Goal: Transaction & Acquisition: Purchase product/service

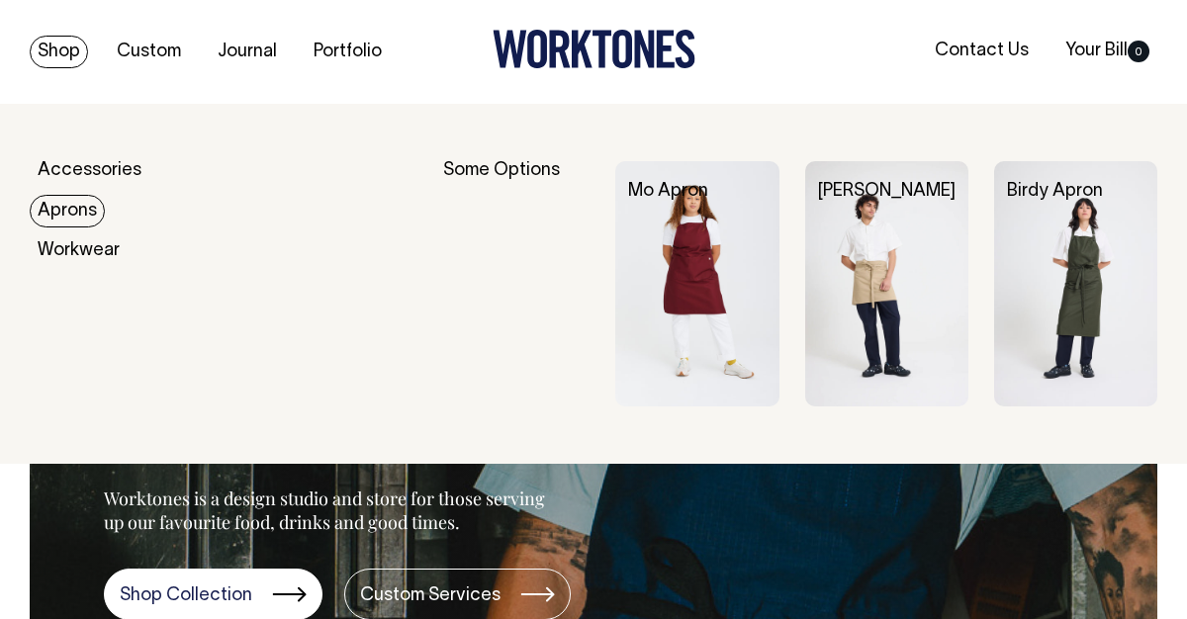
click at [79, 216] on link "Aprons" at bounding box center [67, 211] width 75 height 33
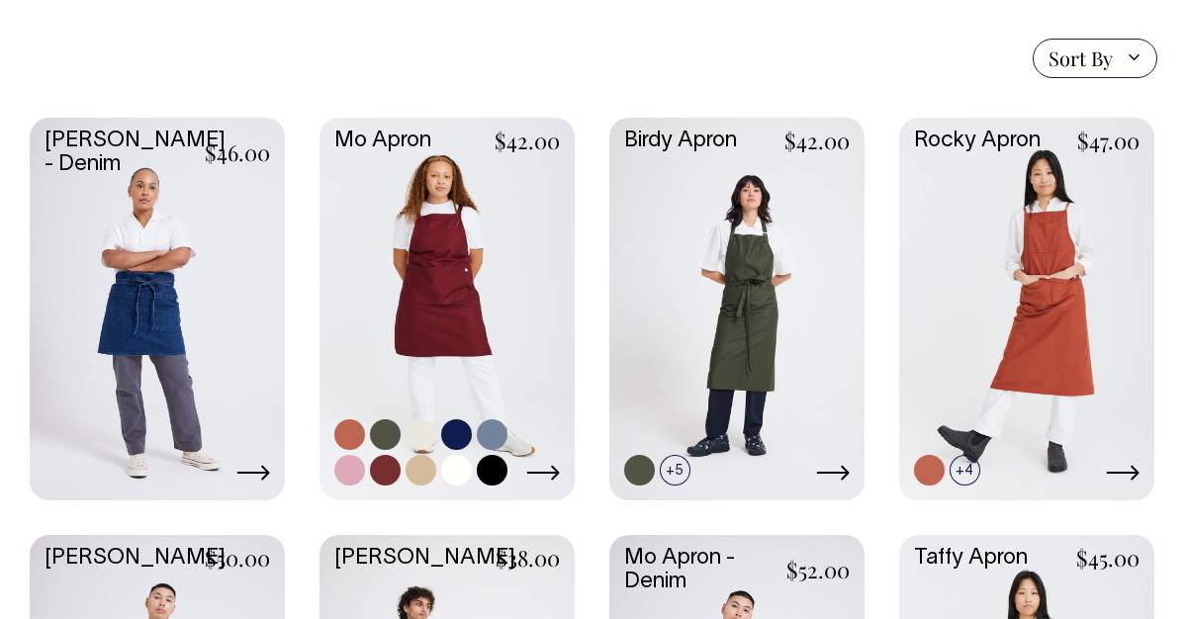
scroll to position [477, 0]
click at [439, 260] on link at bounding box center [447, 308] width 255 height 379
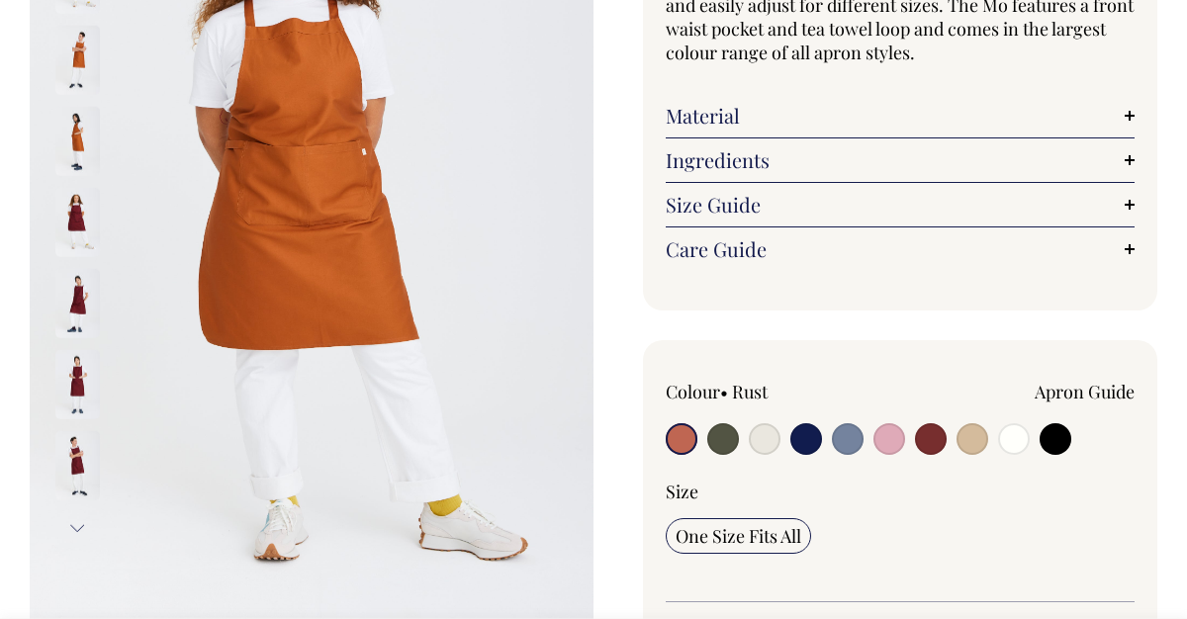
click at [724, 449] on input "radio" at bounding box center [723, 439] width 32 height 32
radio input "true"
select select "Olive"
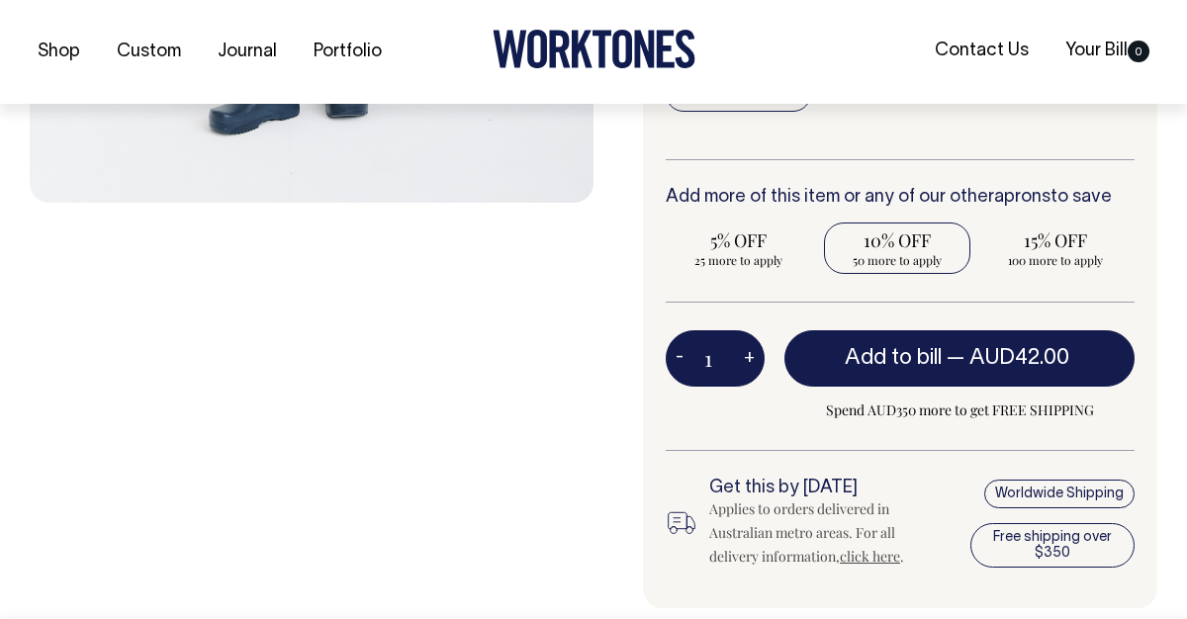
scroll to position [747, 0]
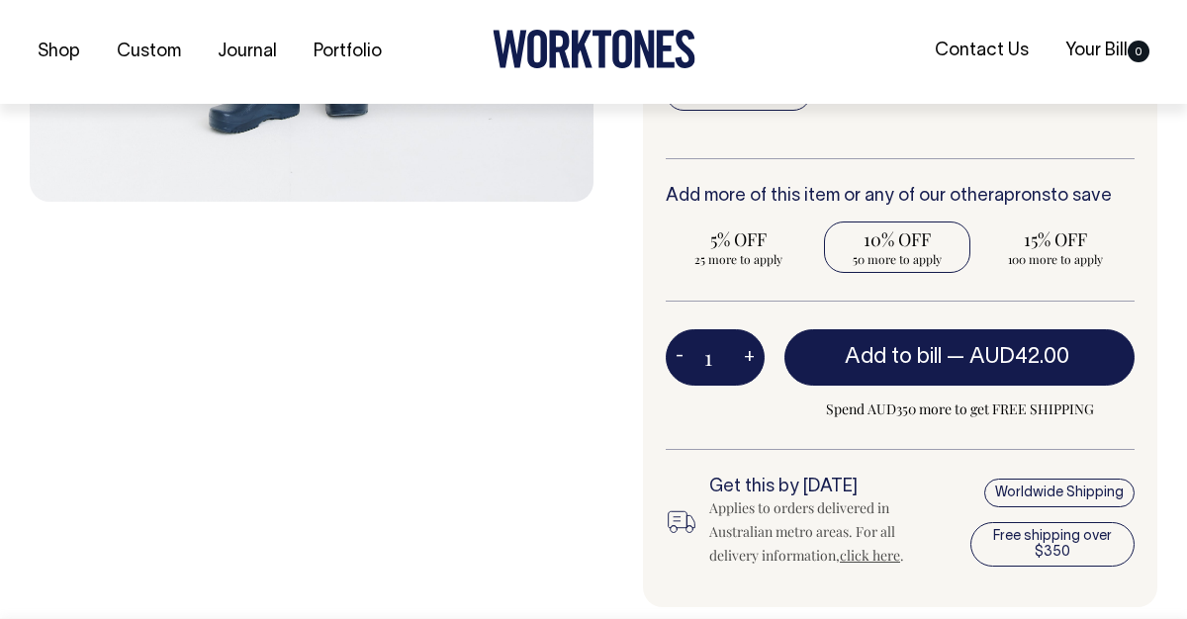
click at [897, 258] on span "50 more to apply" at bounding box center [897, 259] width 127 height 16
click at [897, 258] on input "10% OFF 50 more to apply" at bounding box center [897, 247] width 146 height 51
radio input "true"
type input "50"
radio input "true"
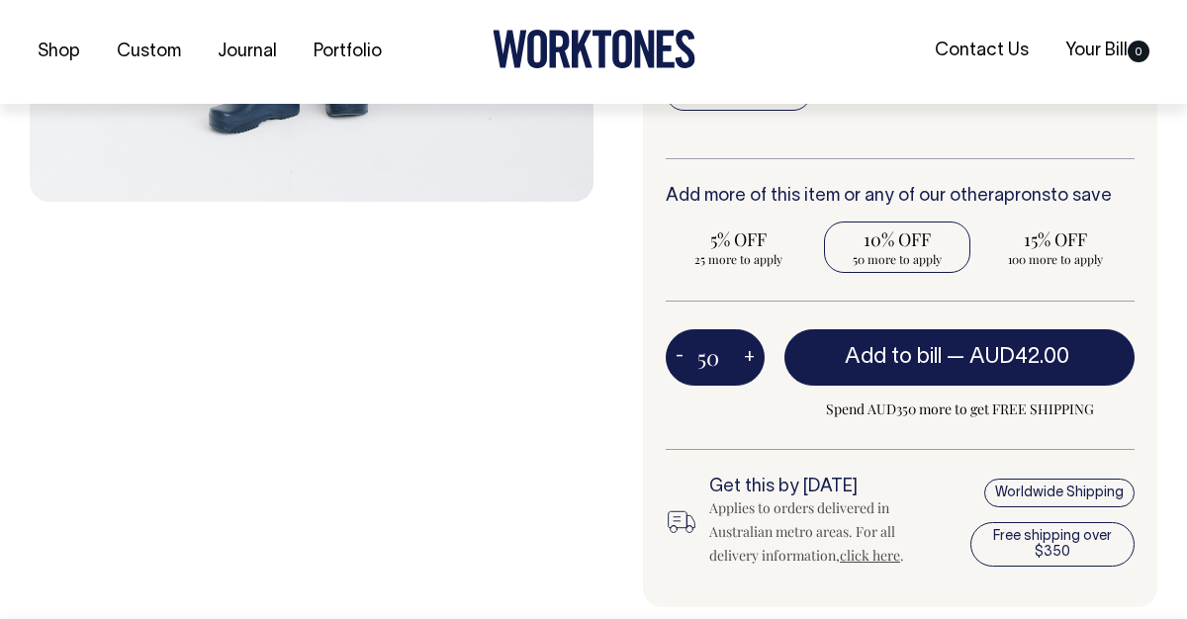
select select
type input "50"
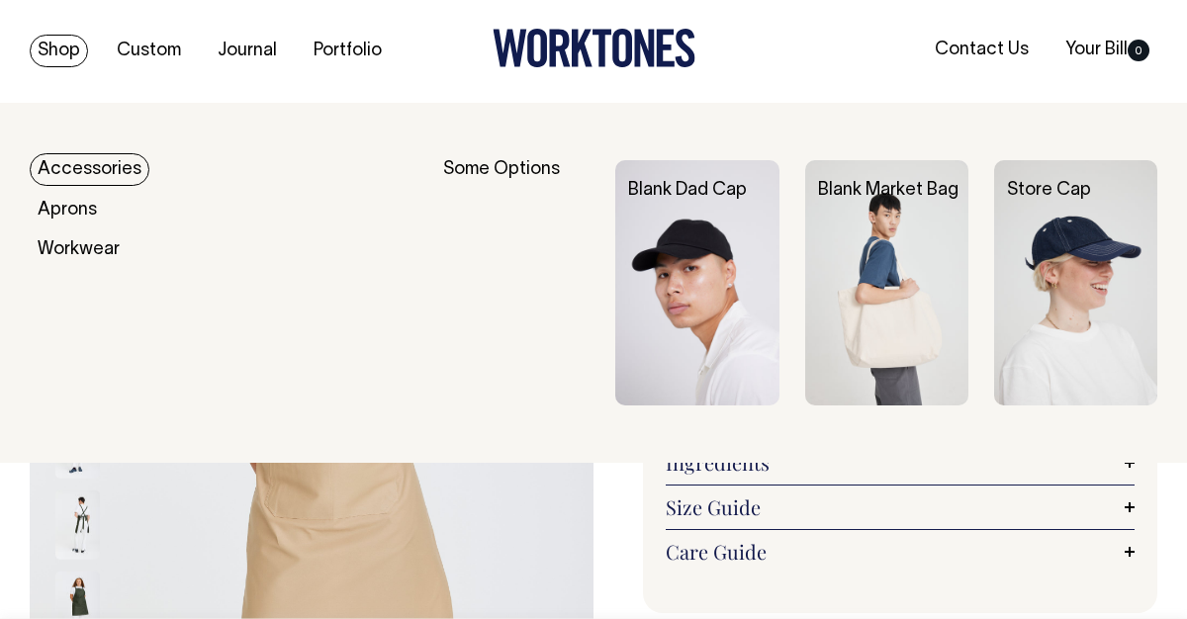
scroll to position [0, 0]
click at [59, 169] on link "Accessories" at bounding box center [90, 170] width 120 height 33
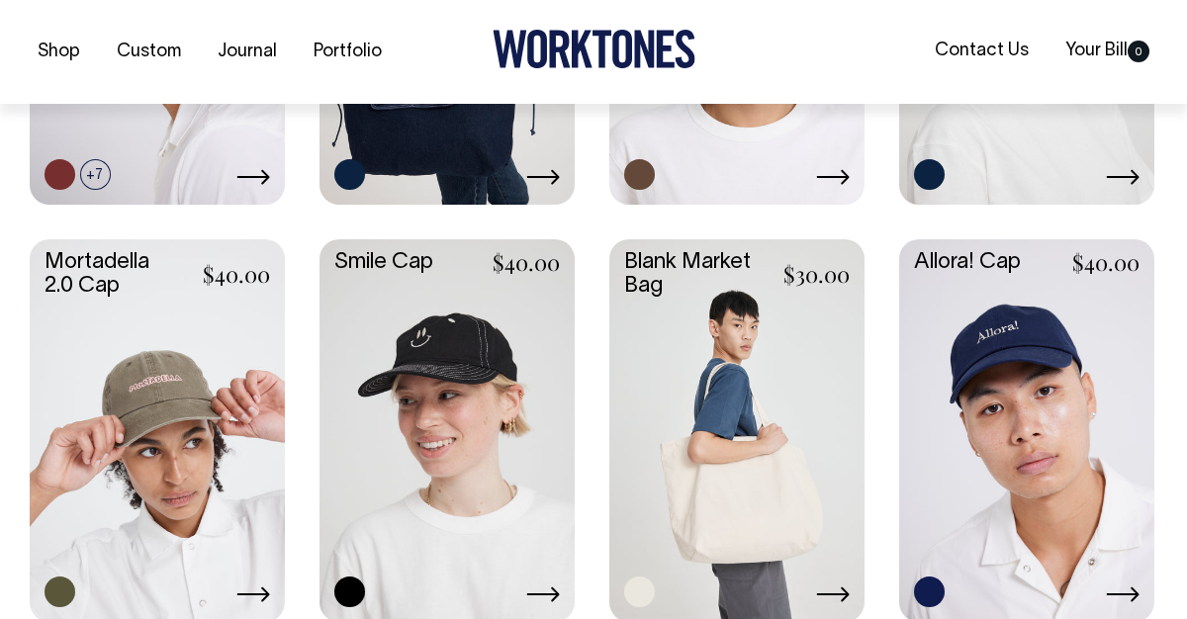
scroll to position [789, 0]
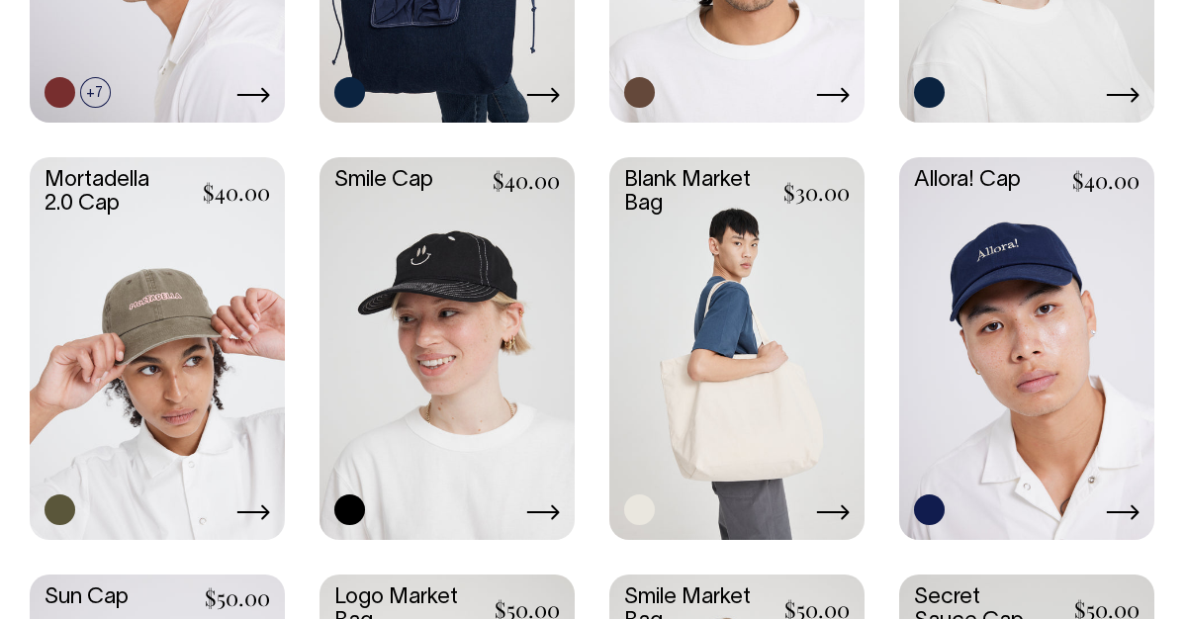
click at [522, 290] on link at bounding box center [447, 346] width 255 height 379
